Goal: Task Accomplishment & Management: Use online tool/utility

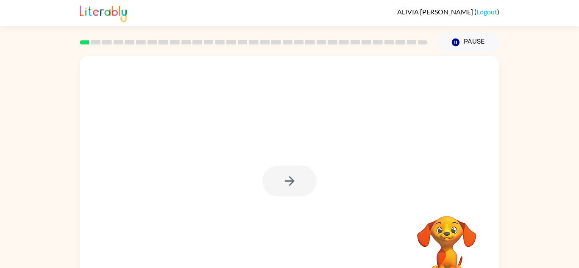
click at [342, 236] on div at bounding box center [290, 177] width 420 height 242
click at [289, 186] on icon "button" at bounding box center [289, 181] width 10 height 10
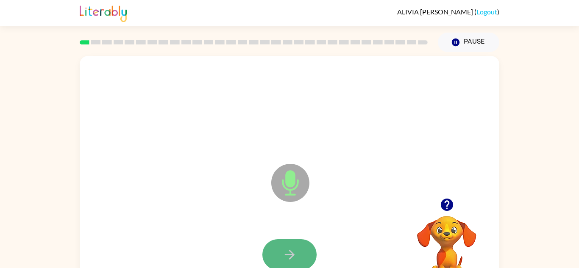
click at [306, 249] on button "button" at bounding box center [289, 254] width 54 height 31
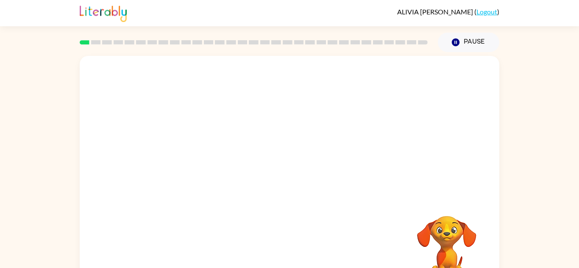
click at [349, 186] on div at bounding box center [290, 127] width 420 height 142
click at [534, 120] on div "Your browser must support playing .mp4 files to use Literably. Please try using…" at bounding box center [289, 175] width 579 height 246
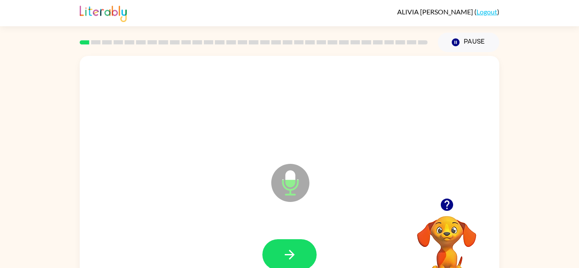
click at [553, 207] on div "Microphone The Microphone is here when it is your turn to talk Your browser mus…" at bounding box center [289, 175] width 579 height 246
click at [302, 248] on button "button" at bounding box center [289, 254] width 54 height 31
click at [288, 237] on div at bounding box center [289, 255] width 403 height 70
click at [291, 242] on button "button" at bounding box center [289, 254] width 54 height 31
click at [446, 217] on video "Your browser must support playing .mp4 files to use Literably. Please try using…" at bounding box center [446, 245] width 85 height 85
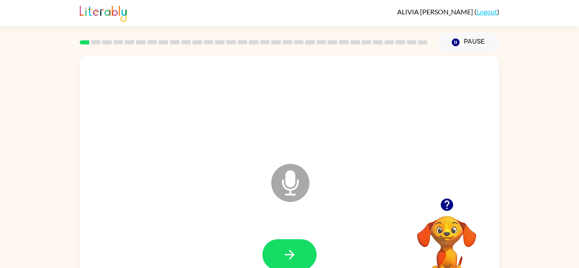
click at [445, 200] on icon "button" at bounding box center [446, 205] width 12 height 12
click at [299, 245] on button "button" at bounding box center [289, 254] width 54 height 31
click at [285, 246] on button "button" at bounding box center [289, 254] width 54 height 31
click at [290, 234] on div at bounding box center [289, 255] width 403 height 70
click at [295, 241] on button "button" at bounding box center [289, 254] width 54 height 31
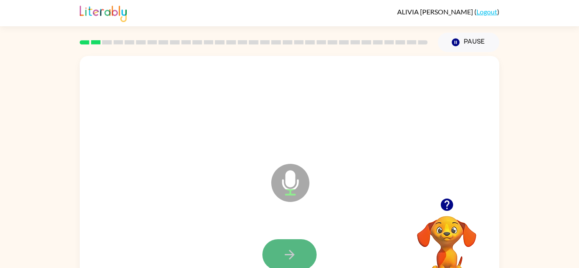
click at [288, 239] on button "button" at bounding box center [289, 254] width 54 height 31
click at [288, 240] on button "button" at bounding box center [289, 254] width 54 height 31
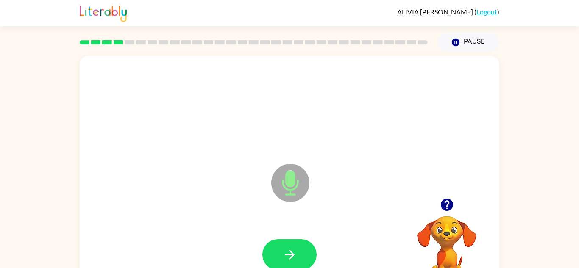
click at [288, 235] on div at bounding box center [289, 255] width 403 height 70
click at [292, 256] on icon "button" at bounding box center [289, 255] width 10 height 10
click at [292, 257] on icon "button" at bounding box center [289, 255] width 15 height 15
click at [283, 243] on button "button" at bounding box center [289, 254] width 54 height 31
click at [300, 245] on button "button" at bounding box center [289, 254] width 54 height 31
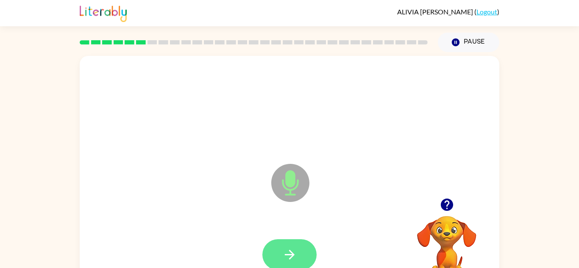
click at [300, 245] on button "button" at bounding box center [289, 254] width 54 height 31
click at [301, 244] on button "button" at bounding box center [289, 254] width 54 height 31
click at [287, 248] on icon "button" at bounding box center [289, 255] width 15 height 15
click at [287, 247] on button "button" at bounding box center [289, 254] width 54 height 31
click at [298, 244] on button "button" at bounding box center [289, 254] width 54 height 31
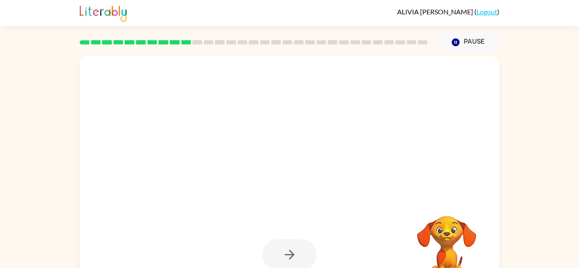
click at [295, 248] on div at bounding box center [289, 254] width 54 height 31
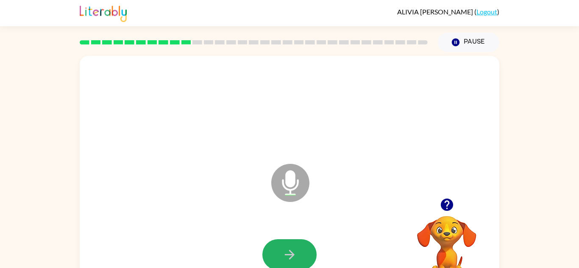
click at [295, 248] on icon "button" at bounding box center [289, 255] width 15 height 15
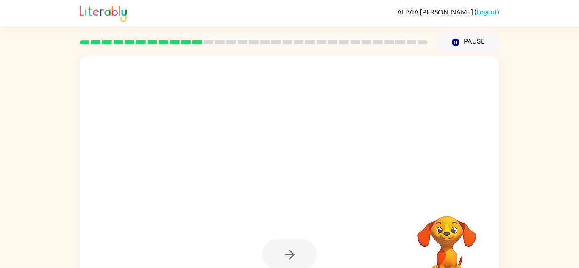
click at [298, 252] on div at bounding box center [289, 254] width 54 height 31
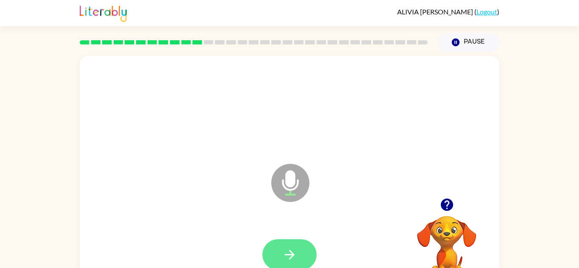
click at [291, 244] on button "button" at bounding box center [289, 254] width 54 height 31
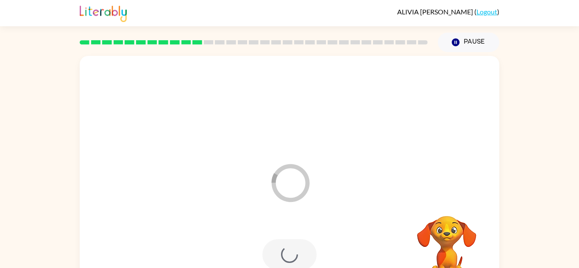
click at [289, 247] on div at bounding box center [289, 254] width 54 height 31
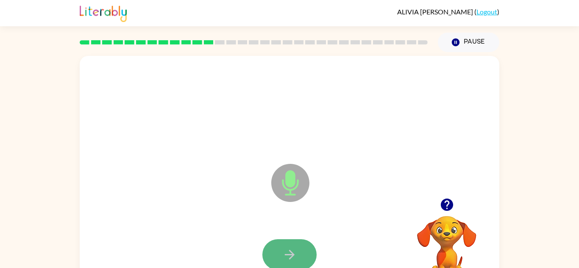
click at [288, 246] on button "button" at bounding box center [289, 254] width 54 height 31
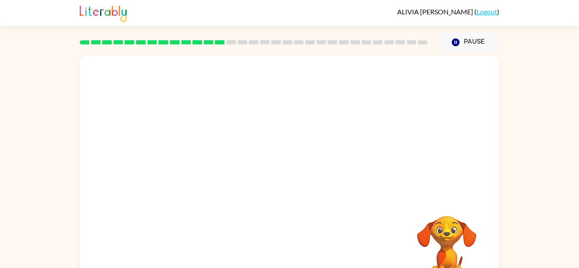
click at [289, 246] on div "Your browser must support playing .mp4 files to use Literably. Please try using…" at bounding box center [290, 177] width 420 height 242
click at [289, 245] on div "Your browser must support playing .mp4 files to use Literably. Please try using…" at bounding box center [290, 177] width 420 height 242
click at [289, 247] on div "Your browser must support playing .mp4 files to use Literably. Please try using…" at bounding box center [290, 177] width 420 height 242
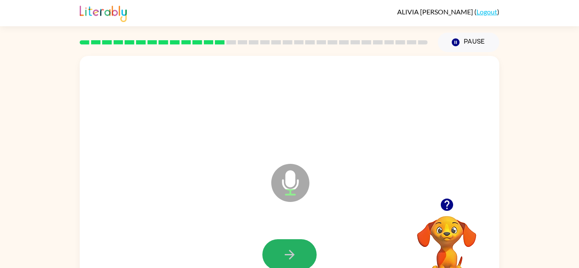
click at [289, 244] on button "button" at bounding box center [289, 254] width 54 height 31
click at [444, 207] on icon "button" at bounding box center [446, 205] width 12 height 12
click at [445, 207] on icon "button" at bounding box center [446, 205] width 12 height 12
click at [298, 242] on button "button" at bounding box center [289, 254] width 54 height 31
click at [313, 249] on button "button" at bounding box center [289, 254] width 54 height 31
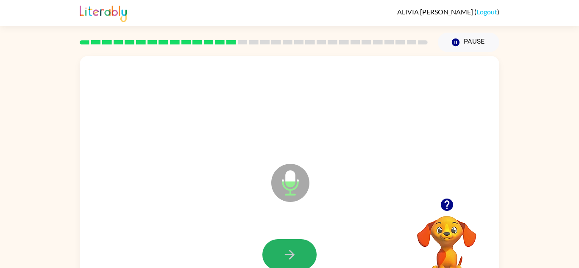
click at [282, 244] on button "button" at bounding box center [289, 254] width 54 height 31
click at [305, 245] on button "button" at bounding box center [289, 254] width 54 height 31
click at [302, 248] on button "button" at bounding box center [289, 254] width 54 height 31
click at [305, 244] on button "button" at bounding box center [289, 254] width 54 height 31
click at [306, 245] on button "button" at bounding box center [289, 254] width 54 height 31
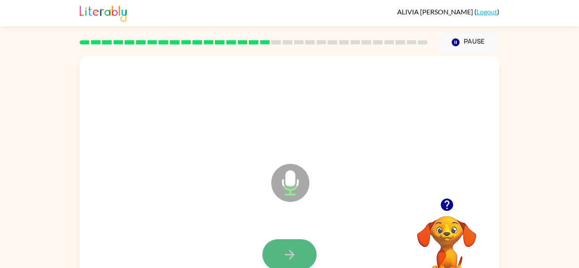
click at [303, 240] on button "button" at bounding box center [289, 254] width 54 height 31
click at [295, 243] on button "button" at bounding box center [289, 254] width 54 height 31
click at [292, 242] on button "button" at bounding box center [289, 254] width 54 height 31
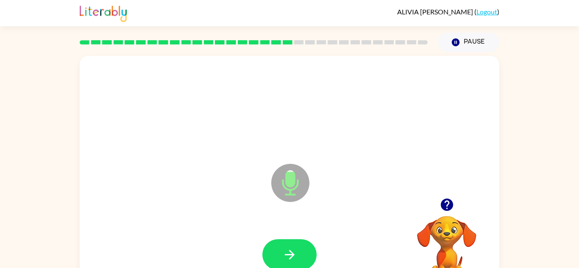
click at [286, 238] on div at bounding box center [289, 255] width 403 height 70
click at [290, 247] on button "button" at bounding box center [289, 254] width 54 height 31
click at [282, 245] on button "button" at bounding box center [289, 254] width 54 height 31
click at [285, 247] on button "button" at bounding box center [289, 254] width 54 height 31
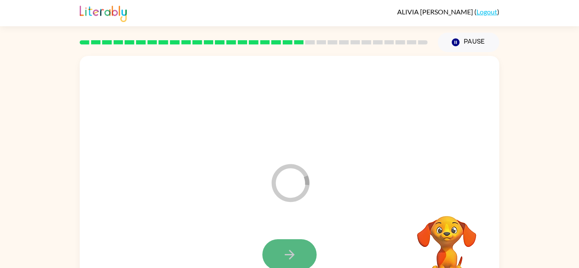
click at [289, 248] on icon "button" at bounding box center [289, 255] width 15 height 15
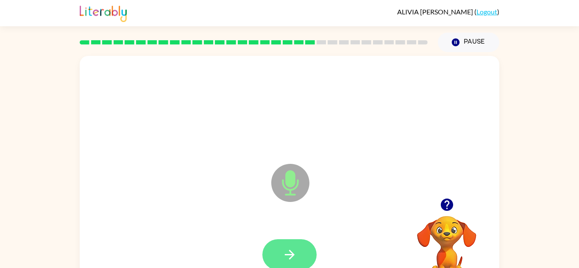
click at [287, 242] on button "button" at bounding box center [289, 254] width 54 height 31
click at [287, 239] on button "button" at bounding box center [289, 254] width 54 height 31
click at [290, 240] on button "button" at bounding box center [289, 254] width 54 height 31
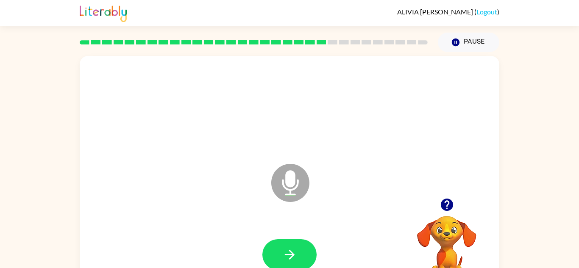
click at [287, 238] on div at bounding box center [289, 255] width 403 height 70
click at [290, 242] on button "button" at bounding box center [289, 254] width 54 height 31
click at [291, 239] on button "button" at bounding box center [289, 254] width 54 height 31
click at [290, 237] on div at bounding box center [289, 255] width 403 height 70
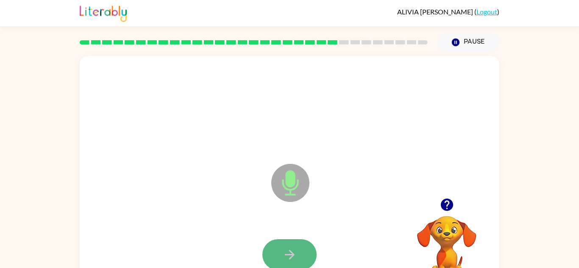
click at [298, 248] on button "button" at bounding box center [289, 254] width 54 height 31
click at [297, 246] on button "button" at bounding box center [289, 254] width 54 height 31
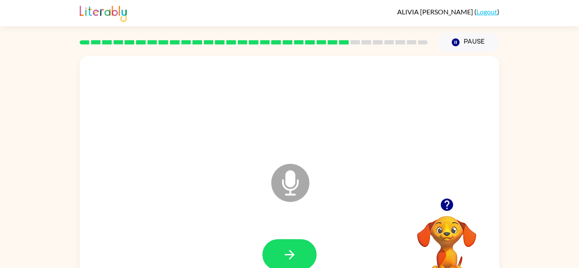
click at [296, 244] on button "button" at bounding box center [289, 254] width 54 height 31
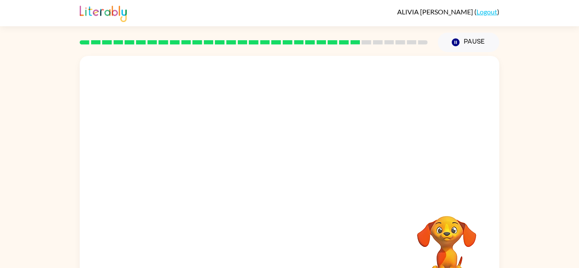
click at [303, 249] on div "Your browser must support playing .mp4 files to use Literably. Please try using…" at bounding box center [290, 177] width 420 height 242
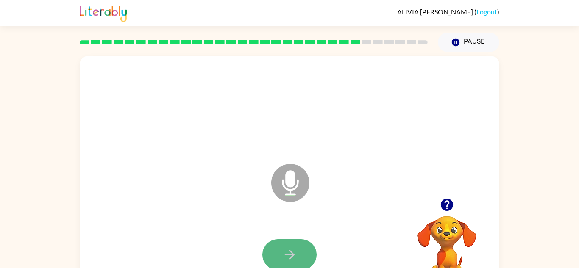
click at [301, 244] on button "button" at bounding box center [289, 254] width 54 height 31
click at [287, 252] on icon "button" at bounding box center [289, 255] width 15 height 15
click at [288, 242] on button "button" at bounding box center [289, 254] width 54 height 31
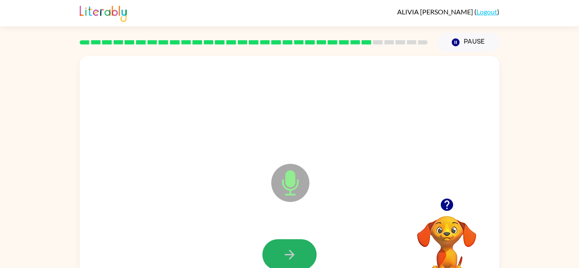
click at [288, 242] on button "button" at bounding box center [289, 254] width 54 height 31
click at [287, 242] on button "button" at bounding box center [289, 254] width 54 height 31
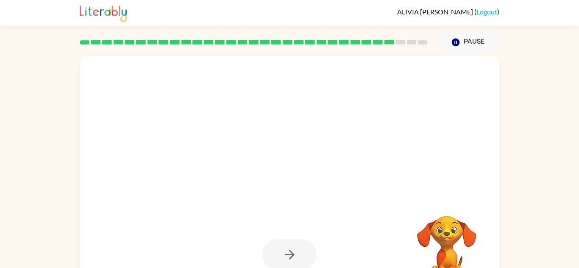
click at [287, 242] on div at bounding box center [289, 254] width 54 height 31
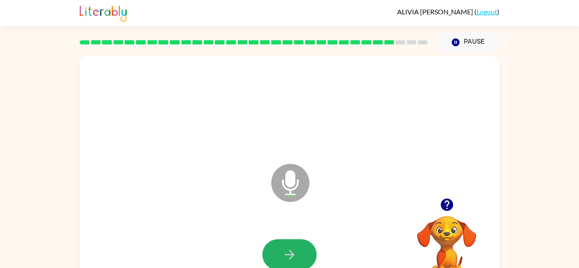
click at [287, 242] on button "button" at bounding box center [289, 254] width 54 height 31
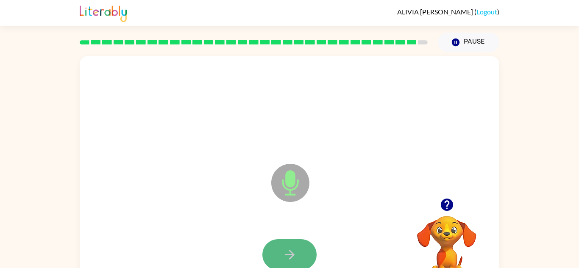
click at [286, 241] on button "button" at bounding box center [289, 254] width 54 height 31
click at [299, 245] on button "button" at bounding box center [289, 254] width 54 height 31
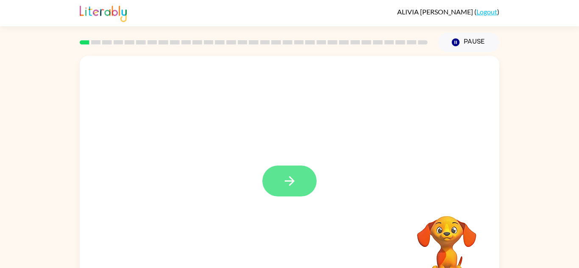
click at [283, 178] on icon "button" at bounding box center [289, 181] width 15 height 15
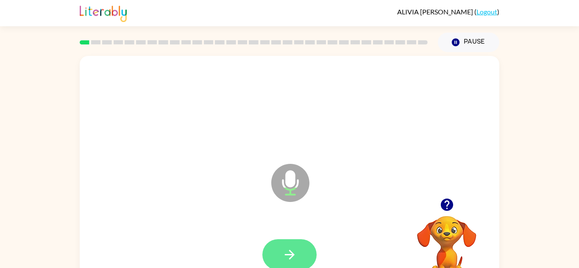
click at [294, 253] on icon "button" at bounding box center [289, 255] width 15 height 15
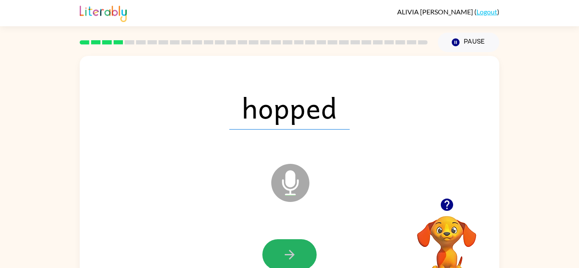
click at [301, 251] on button "button" at bounding box center [289, 254] width 54 height 31
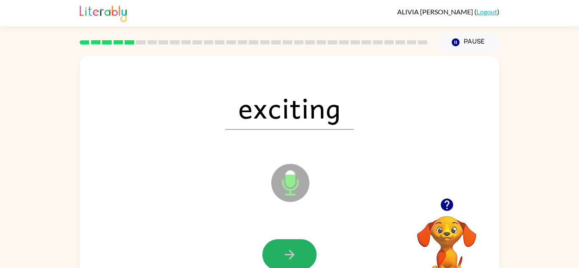
click at [287, 246] on button "button" at bounding box center [289, 254] width 54 height 31
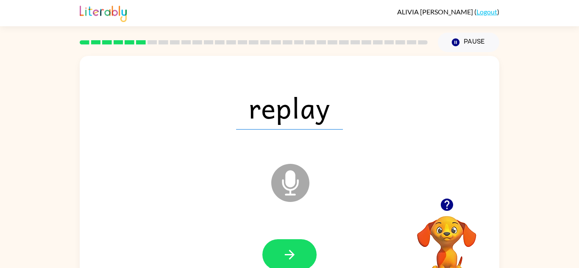
click at [298, 242] on button "button" at bounding box center [289, 254] width 54 height 31
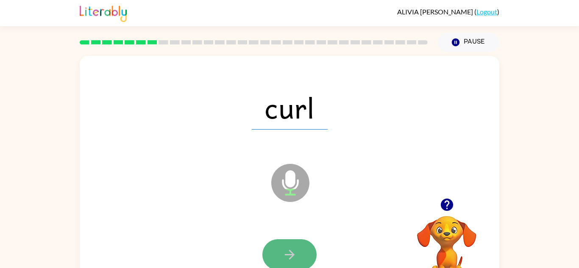
click at [298, 242] on button "button" at bounding box center [289, 254] width 54 height 31
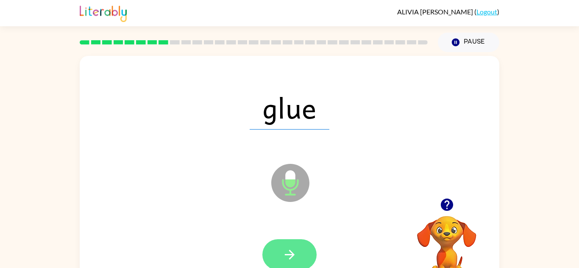
click at [306, 245] on button "button" at bounding box center [289, 254] width 54 height 31
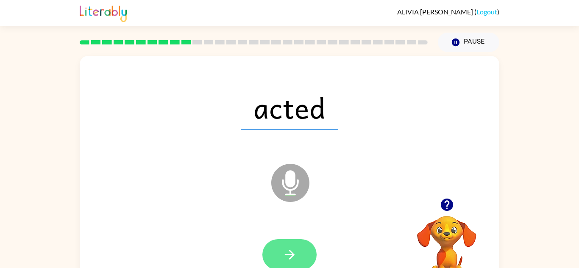
click at [310, 247] on button "button" at bounding box center [289, 254] width 54 height 31
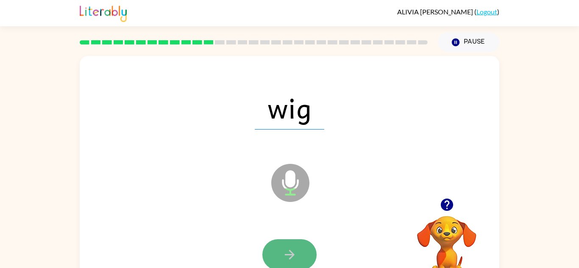
click at [309, 248] on button "button" at bounding box center [289, 254] width 54 height 31
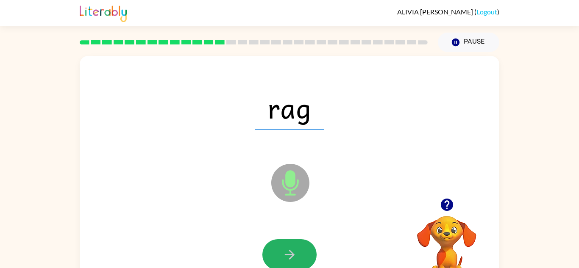
click at [309, 248] on button "button" at bounding box center [289, 254] width 54 height 31
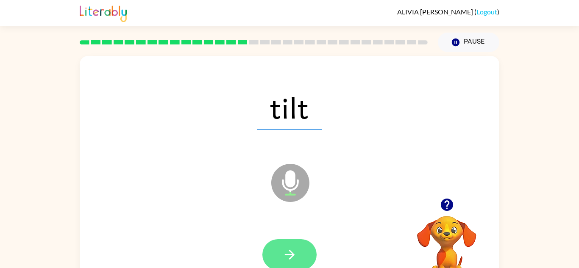
click at [280, 246] on button "button" at bounding box center [289, 254] width 54 height 31
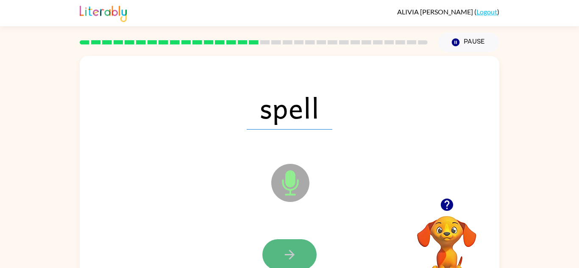
click at [278, 240] on button "button" at bounding box center [289, 254] width 54 height 31
click at [306, 256] on button "button" at bounding box center [289, 254] width 54 height 31
click at [308, 242] on button "button" at bounding box center [289, 254] width 54 height 31
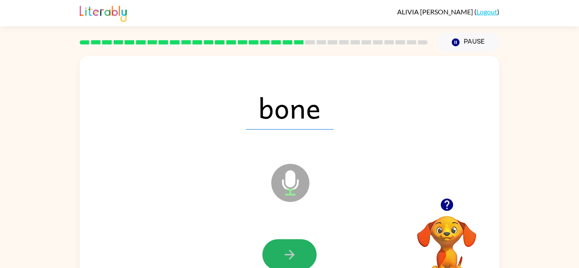
click at [308, 242] on button "button" at bounding box center [289, 254] width 54 height 31
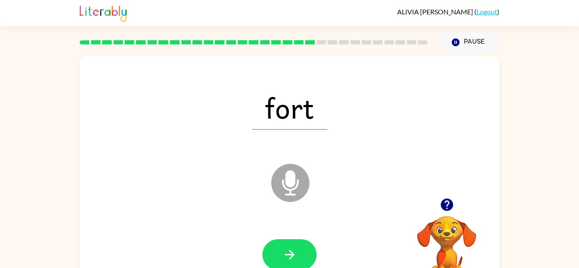
click at [308, 242] on button "button" at bounding box center [289, 254] width 54 height 31
click at [285, 247] on button "button" at bounding box center [289, 254] width 54 height 31
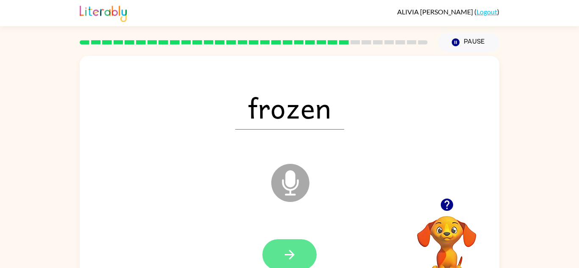
click at [285, 248] on icon "button" at bounding box center [289, 255] width 15 height 15
click at [286, 246] on button "button" at bounding box center [289, 254] width 54 height 31
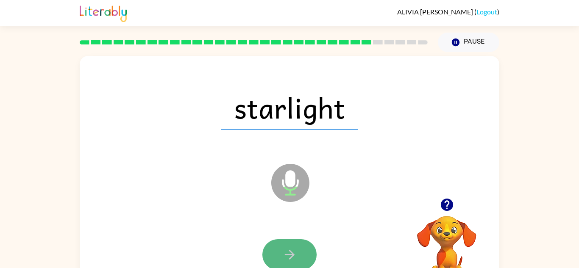
click at [290, 247] on button "button" at bounding box center [289, 254] width 54 height 31
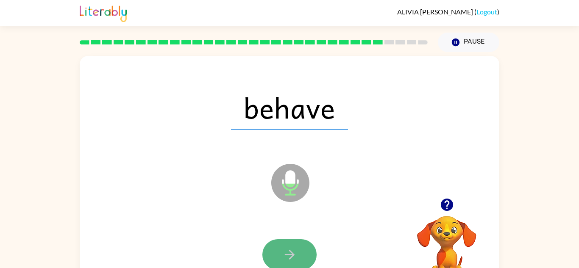
click at [287, 246] on button "button" at bounding box center [289, 254] width 54 height 31
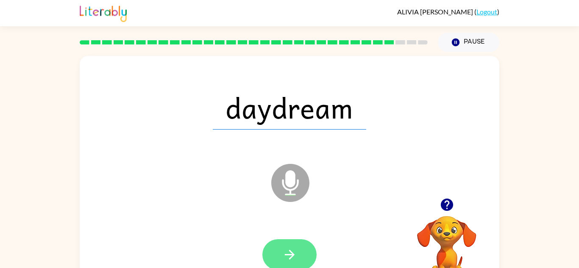
click at [284, 242] on button "button" at bounding box center [289, 254] width 54 height 31
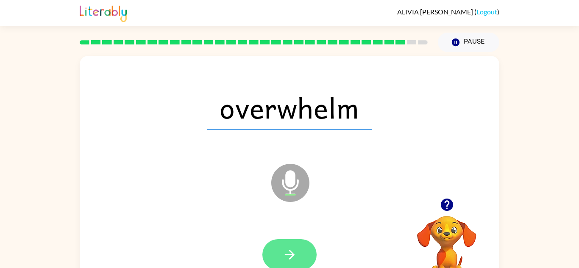
click at [284, 240] on button "button" at bounding box center [289, 254] width 54 height 31
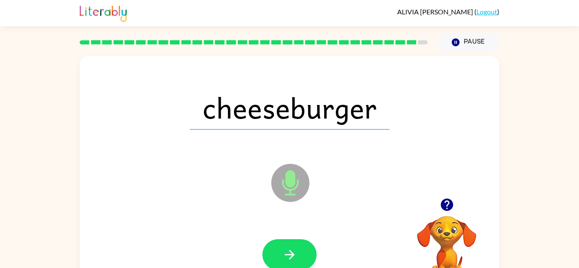
click at [303, 237] on div at bounding box center [289, 255] width 403 height 70
